Goal: Navigation & Orientation: Go to known website

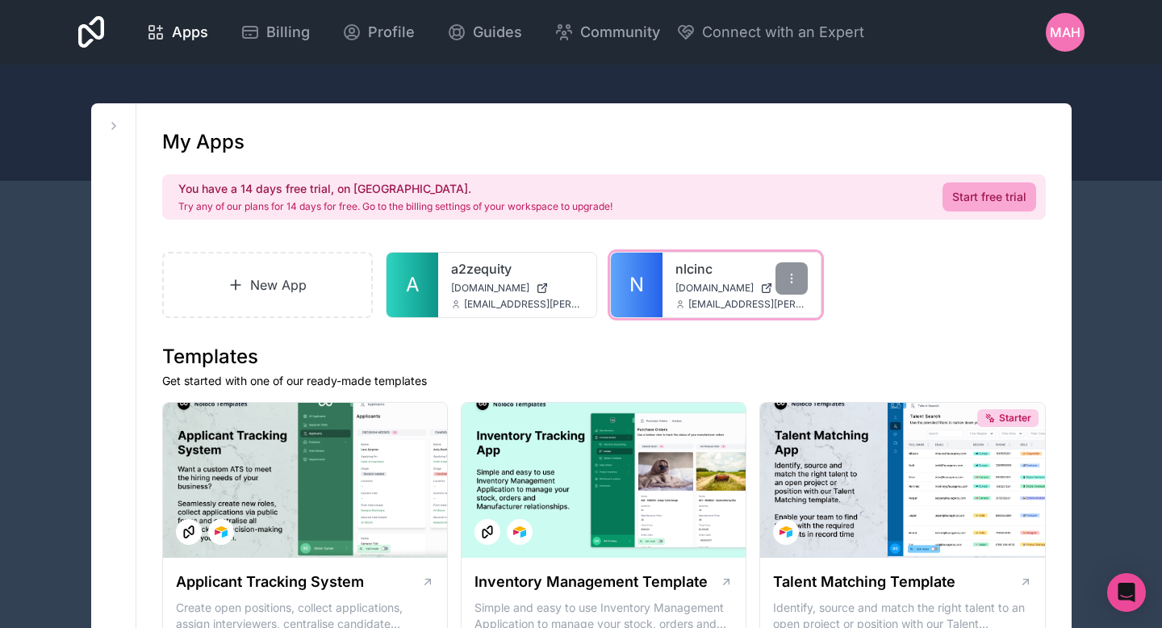
click at [658, 288] on link "N" at bounding box center [637, 285] width 52 height 65
click at [672, 283] on div "nlcinc [DOMAIN_NAME] [DOMAIN_NAME][EMAIL_ADDRESS][PERSON_NAME][DOMAIN_NAME]" at bounding box center [741, 285] width 158 height 65
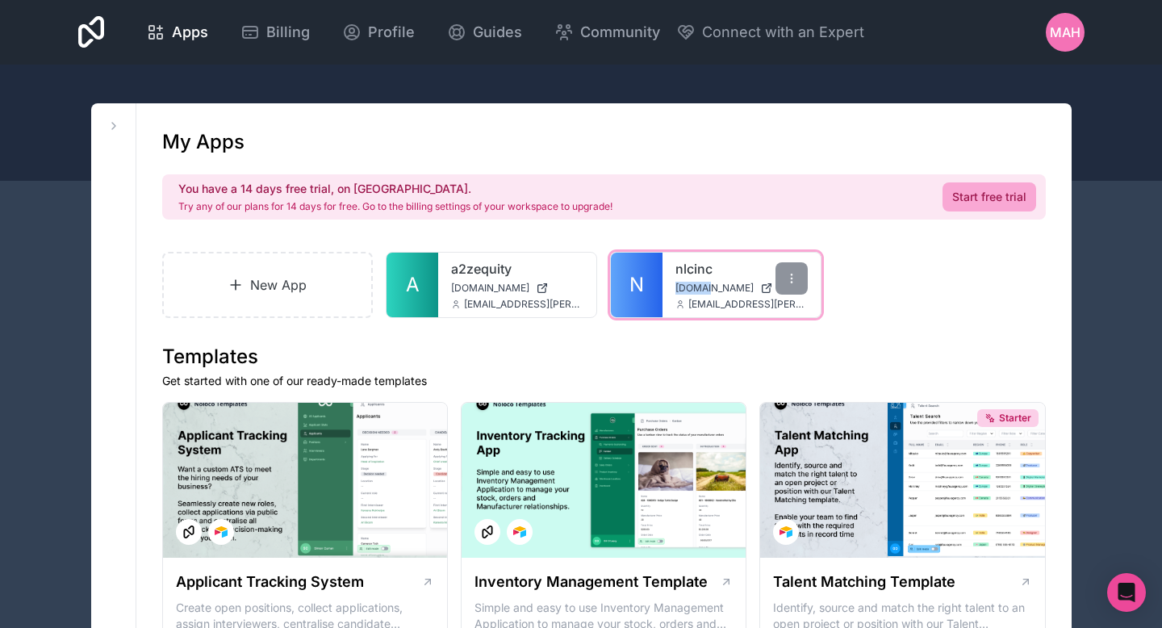
click at [657, 286] on link "N" at bounding box center [637, 285] width 52 height 65
click at [663, 282] on div "nlcinc [DOMAIN_NAME] [DOMAIN_NAME][EMAIL_ADDRESS][PERSON_NAME][DOMAIN_NAME]" at bounding box center [741, 285] width 158 height 65
click at [663, 282] on div "nlcinc nlcinc.noloco.co abhi.kapuria@neurolegalconsulting.com" at bounding box center [741, 285] width 158 height 65
click at [632, 293] on span "N" at bounding box center [636, 285] width 15 height 26
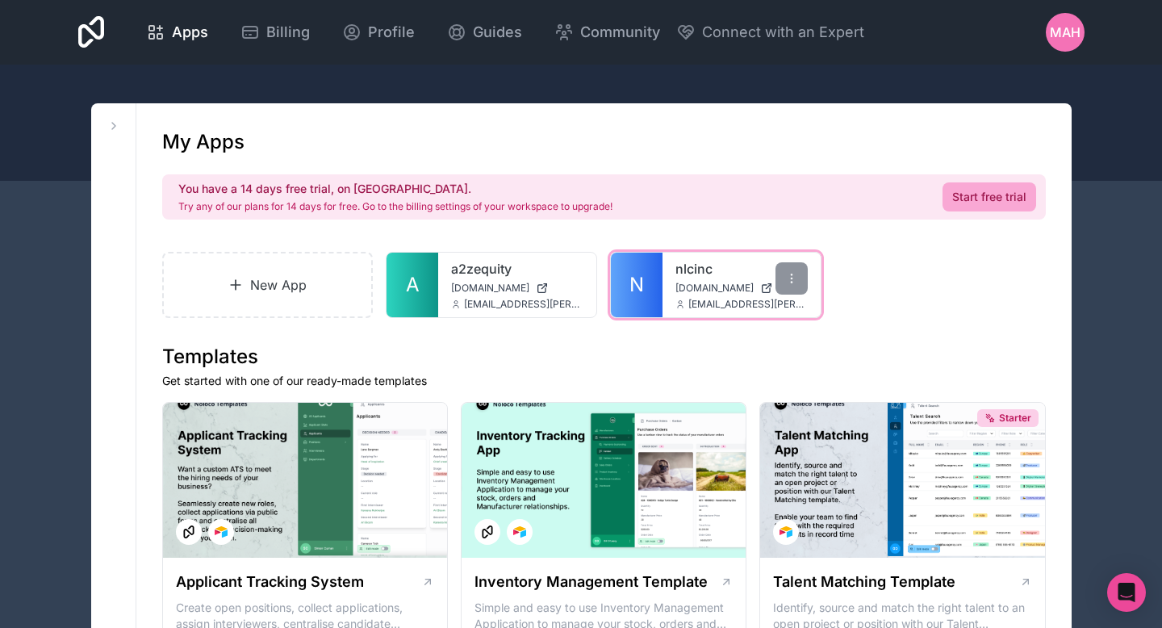
click at [630, 284] on span "N" at bounding box center [636, 285] width 15 height 26
